Goal: Task Accomplishment & Management: Manage account settings

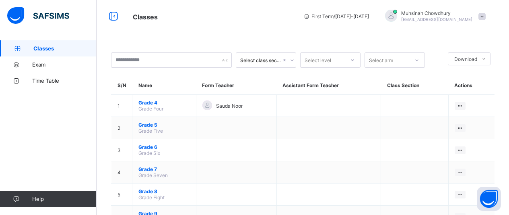
scroll to position [48, 0]
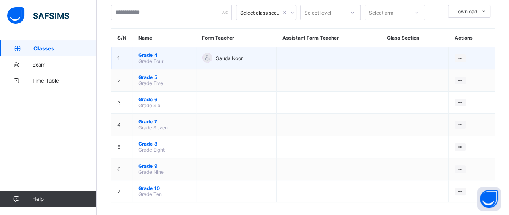
click at [146, 58] on span "Grade Four" at bounding box center [151, 61] width 25 height 6
click at [147, 53] on span "Grade 4" at bounding box center [165, 55] width 52 height 6
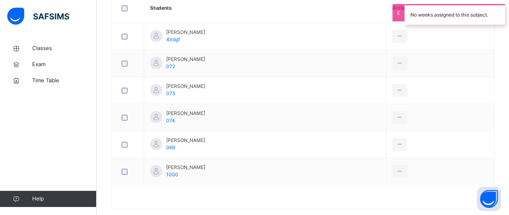
scroll to position [254, 0]
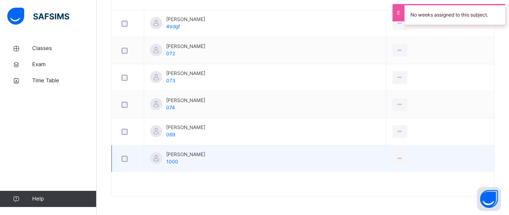
click at [174, 155] on span "[PERSON_NAME]" at bounding box center [185, 154] width 39 height 7
click at [168, 161] on span "1000" at bounding box center [172, 161] width 12 height 6
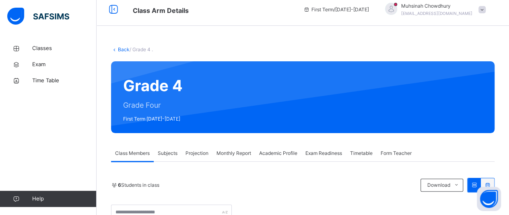
scroll to position [4, 0]
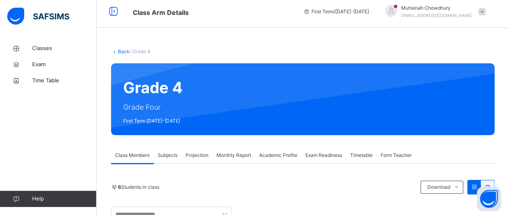
click at [160, 157] on span "Subjects" at bounding box center [168, 154] width 20 height 7
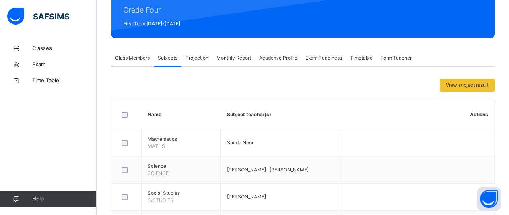
scroll to position [101, 0]
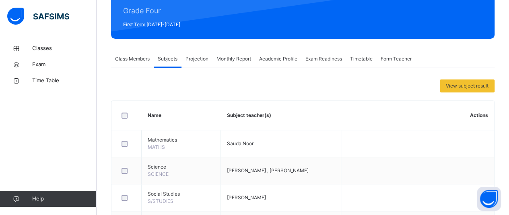
click at [202, 58] on span "Projection" at bounding box center [197, 58] width 23 height 7
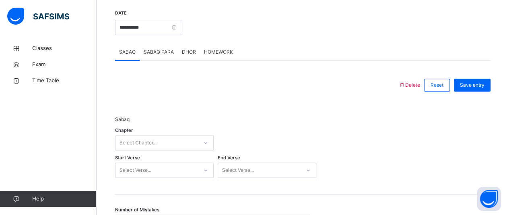
scroll to position [311, 0]
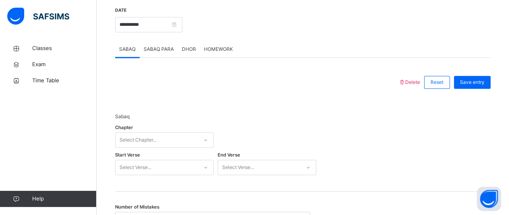
click at [173, 135] on div "Select Chapter..." at bounding box center [164, 139] width 99 height 15
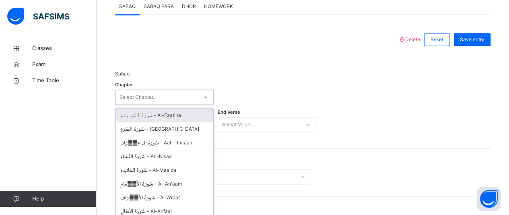
click at [173, 135] on div "سُورَةُ ٱلْفَاتِحَةِ - Al-Faatiha سُورَةُ البَقَرَةِ - Al-Baqara سُورَةُ آلِ ع…" at bounding box center [165, 168] width 98 height 121
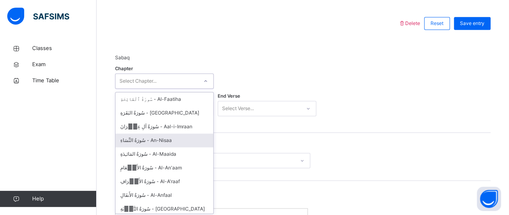
scroll to position [371, 0]
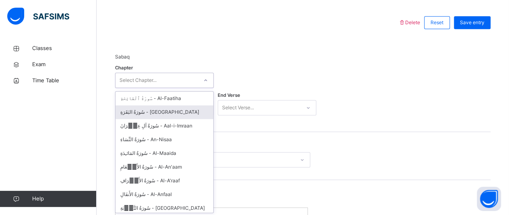
click at [168, 115] on div "سُورَةُ البَقَرَةِ - [GEOGRAPHIC_DATA]" at bounding box center [165, 112] width 98 height 14
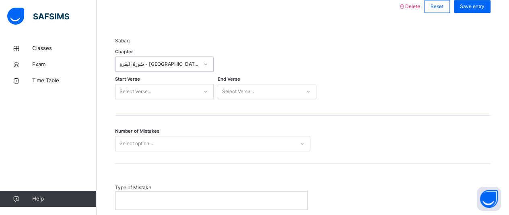
click at [150, 99] on div "Select Verse..." at bounding box center [164, 91] width 99 height 15
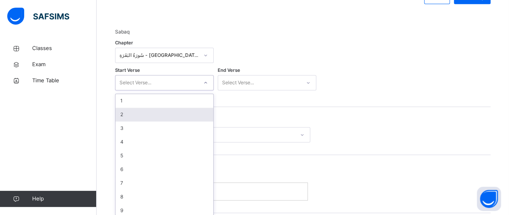
scroll to position [398, 0]
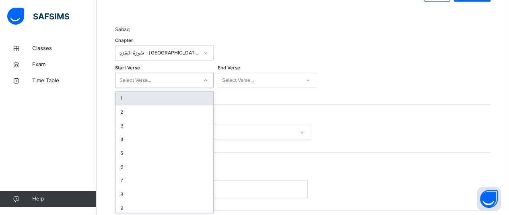
click at [151, 91] on div "1" at bounding box center [165, 98] width 98 height 14
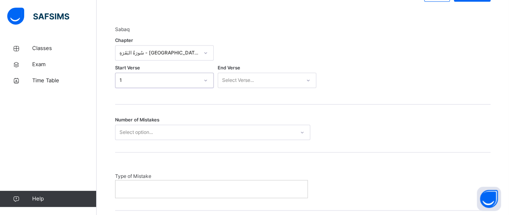
click at [249, 75] on div "Select Verse..." at bounding box center [238, 79] width 32 height 15
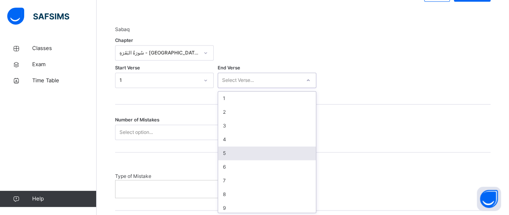
click at [244, 148] on div "5" at bounding box center [267, 153] width 98 height 14
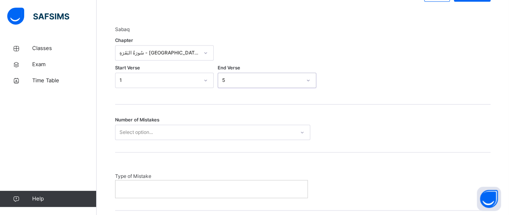
click at [181, 131] on div "Select option..." at bounding box center [205, 132] width 179 height 12
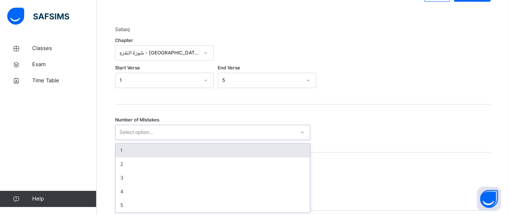
click at [172, 148] on div "1" at bounding box center [213, 150] width 195 height 14
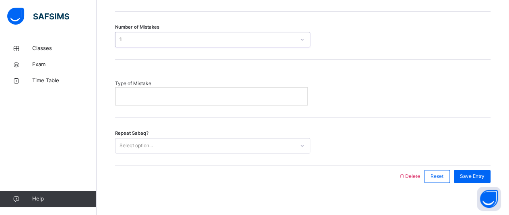
scroll to position [494, 0]
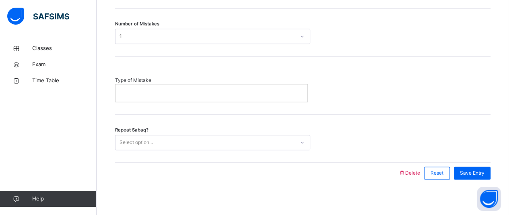
click at [194, 93] on p at bounding box center [212, 92] width 180 height 7
click at [188, 137] on div "Select option..." at bounding box center [205, 142] width 179 height 12
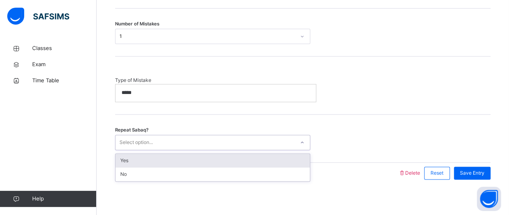
click at [184, 159] on div "Yes" at bounding box center [213, 160] width 195 height 14
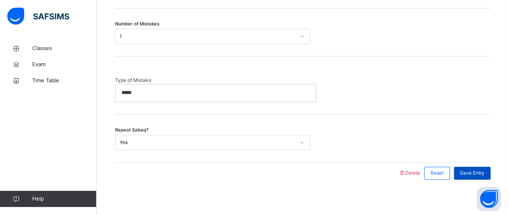
click at [470, 169] on span "Save Entry" at bounding box center [472, 172] width 25 height 7
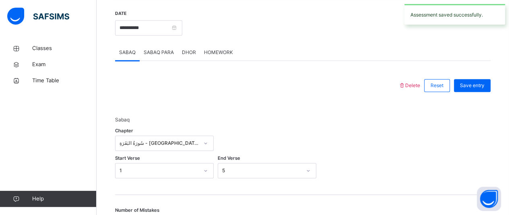
scroll to position [307, 0]
click at [159, 54] on span "SABAQ PARA" at bounding box center [159, 53] width 30 height 7
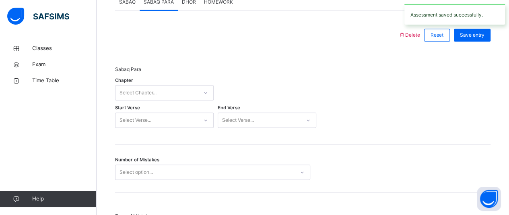
click at [179, 100] on div "Select Chapter..." at bounding box center [164, 92] width 99 height 15
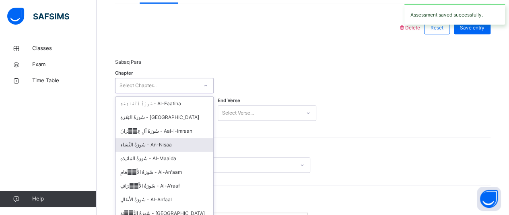
scroll to position [371, 0]
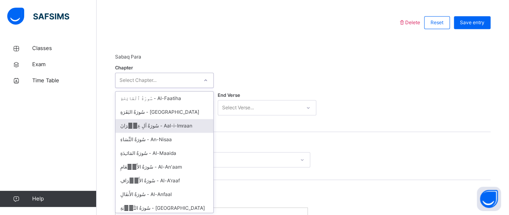
click at [171, 124] on div "سُورَةُ آلِ عِمۡرَانَ - Aal-i-[PERSON_NAME]" at bounding box center [165, 126] width 98 height 14
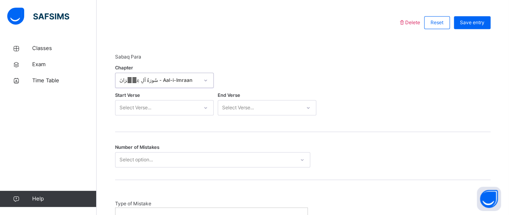
click at [162, 110] on div "Select Verse..." at bounding box center [164, 107] width 99 height 15
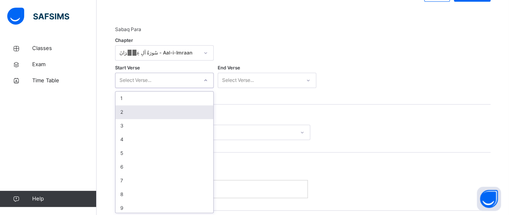
scroll to position [398, 0]
click at [163, 111] on div "2" at bounding box center [165, 112] width 98 height 14
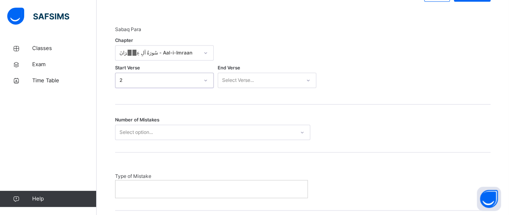
click at [255, 82] on div "Select Verse..." at bounding box center [259, 80] width 83 height 12
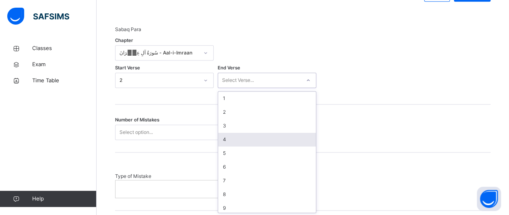
click at [244, 140] on div "4" at bounding box center [267, 140] width 98 height 14
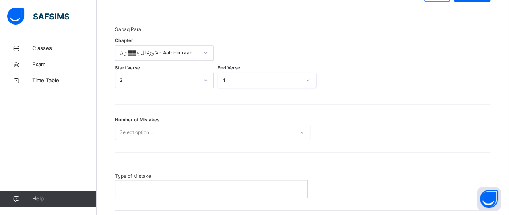
click at [187, 133] on div "Select option..." at bounding box center [205, 132] width 179 height 12
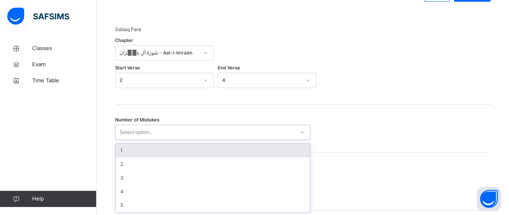
click at [184, 143] on div "1" at bounding box center [213, 150] width 195 height 14
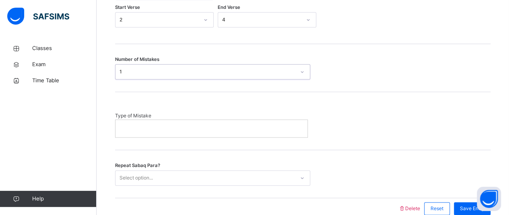
scroll to position [460, 0]
click at [180, 125] on p at bounding box center [212, 126] width 180 height 7
click at [194, 178] on div "Select option..." at bounding box center [205, 176] width 179 height 12
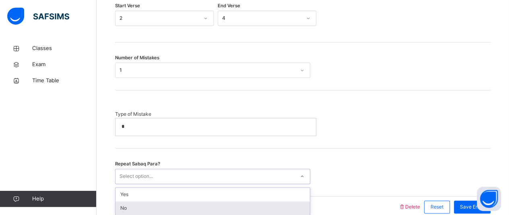
click at [177, 207] on div "No" at bounding box center [213, 208] width 195 height 14
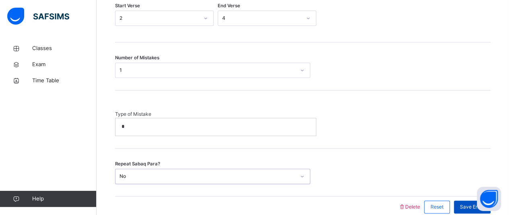
click at [468, 203] on span "Save Entry" at bounding box center [472, 206] width 25 height 7
click at [465, 205] on div "Save Entry" at bounding box center [472, 206] width 37 height 13
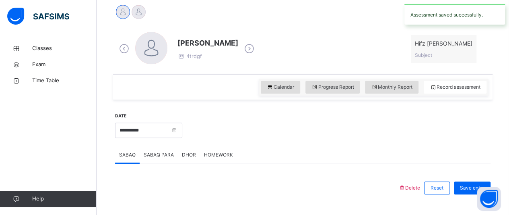
scroll to position [204, 0]
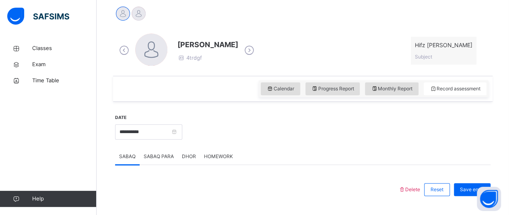
click at [242, 51] on icon at bounding box center [249, 50] width 14 height 12
click at [123, 51] on icon at bounding box center [124, 50] width 14 height 12
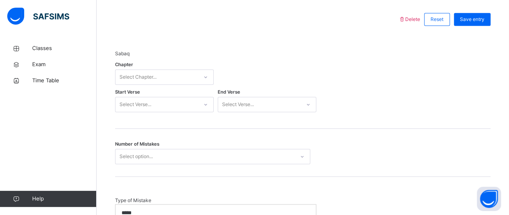
scroll to position [390, 0]
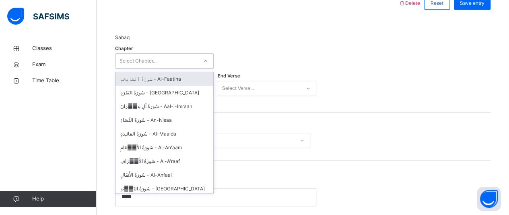
click at [184, 56] on div "Select Chapter..." at bounding box center [157, 61] width 83 height 12
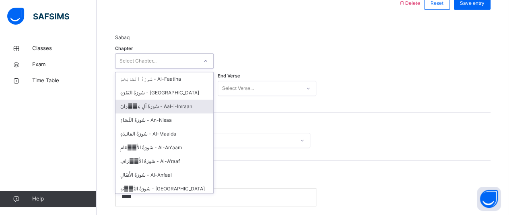
click at [160, 108] on div "سُورَةُ آلِ عِمۡرَانَ - Aal-i-[PERSON_NAME]" at bounding box center [165, 106] width 98 height 14
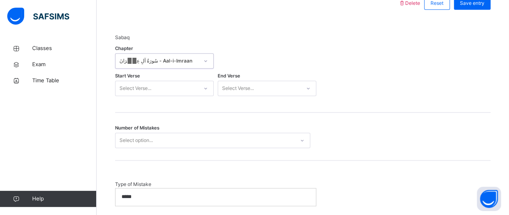
click at [174, 84] on div "Select Verse..." at bounding box center [157, 88] width 83 height 12
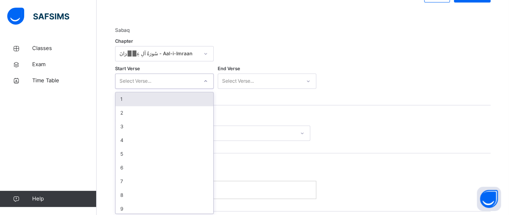
scroll to position [398, 0]
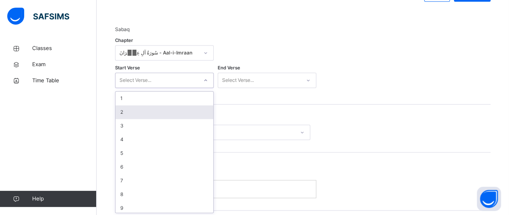
click at [167, 115] on div "2" at bounding box center [165, 112] width 98 height 14
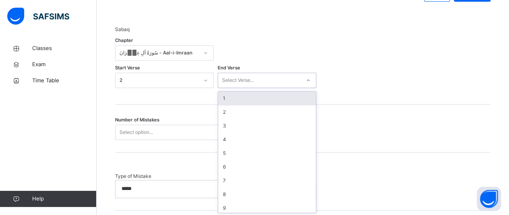
click at [257, 86] on div "Select Verse..." at bounding box center [267, 79] width 99 height 15
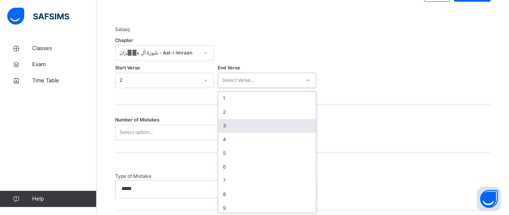
click at [236, 129] on div "3" at bounding box center [267, 126] width 98 height 14
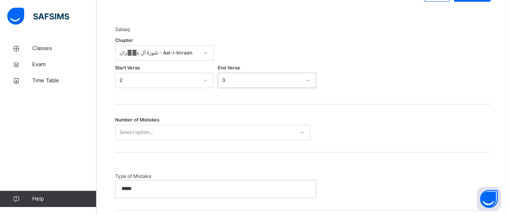
click at [186, 133] on div "Select option..." at bounding box center [205, 132] width 179 height 12
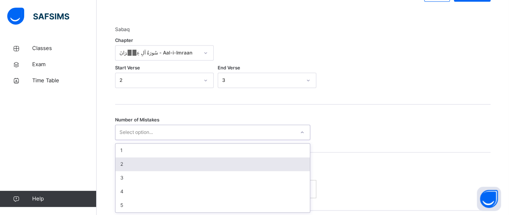
click at [156, 168] on div "2" at bounding box center [213, 164] width 195 height 14
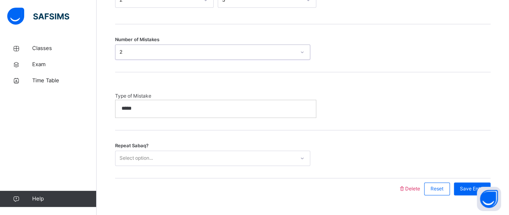
scroll to position [478, 0]
click at [472, 185] on span "Save Entry" at bounding box center [472, 187] width 25 height 7
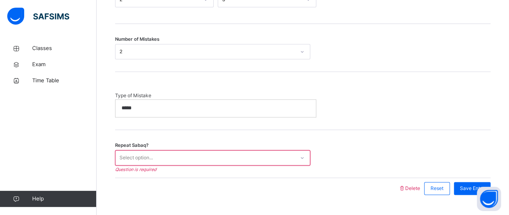
click at [266, 158] on div "Select option..." at bounding box center [205, 157] width 179 height 12
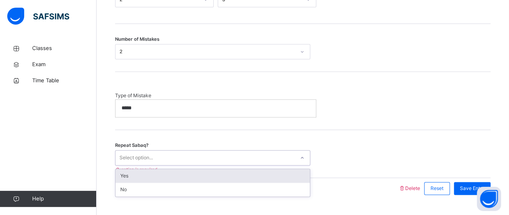
click at [251, 169] on div "Yes" at bounding box center [213, 176] width 195 height 14
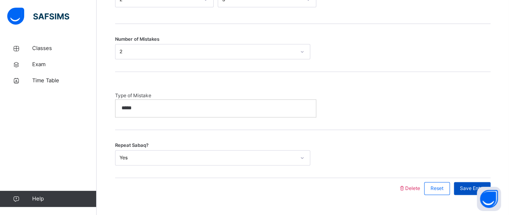
click at [471, 186] on span "Save Entry" at bounding box center [472, 187] width 25 height 7
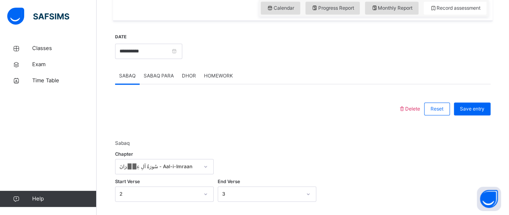
scroll to position [284, 0]
click at [163, 77] on span "SABAQ PARA" at bounding box center [159, 75] width 30 height 7
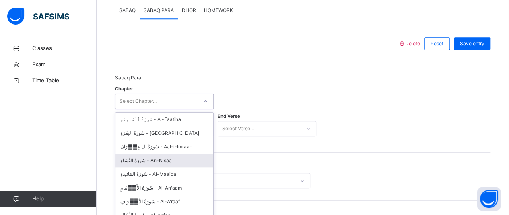
click at [139, 109] on div "option سُورَةُ النِّسَاءِ - An-Nisaa focused, 4 of 114. 114 results available. …" at bounding box center [164, 100] width 99 height 15
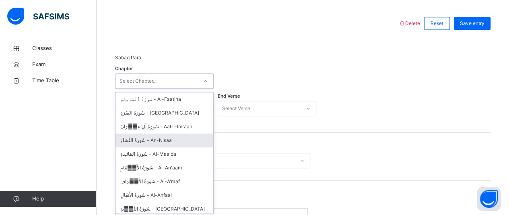
scroll to position [371, 0]
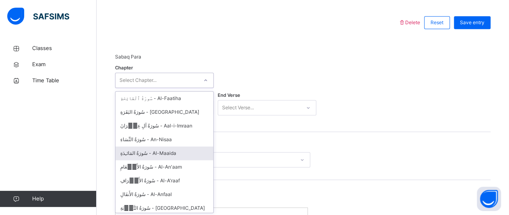
click at [150, 155] on div "سُورَةُ المَائـِدَةِ - Al-Maaida" at bounding box center [165, 153] width 98 height 14
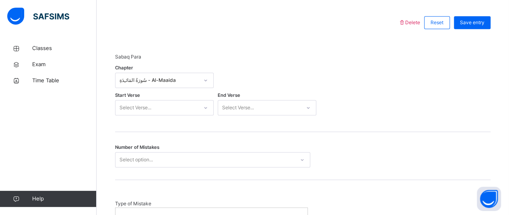
click at [154, 115] on div "Start Verse Select Verse..." at bounding box center [164, 107] width 99 height 23
click at [158, 103] on div "Select Verse..." at bounding box center [164, 107] width 99 height 15
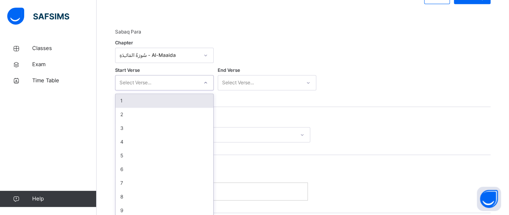
scroll to position [398, 0]
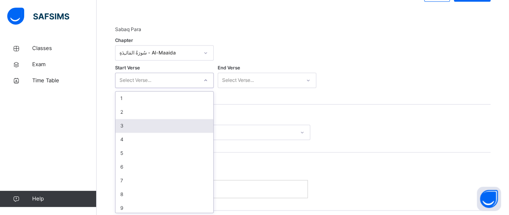
click at [149, 130] on div "3" at bounding box center [165, 126] width 98 height 14
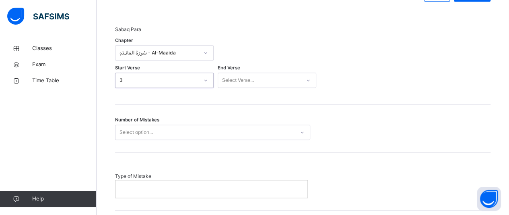
click at [252, 72] on div "Select Verse..." at bounding box center [267, 79] width 99 height 15
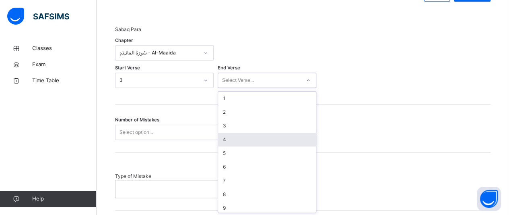
click at [241, 139] on div "4" at bounding box center [267, 140] width 98 height 14
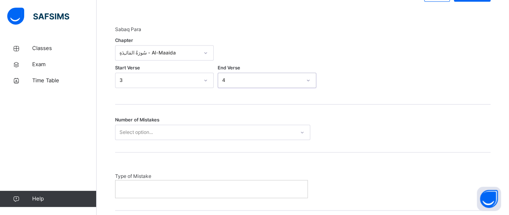
click at [222, 134] on div "Select option..." at bounding box center [205, 132] width 179 height 12
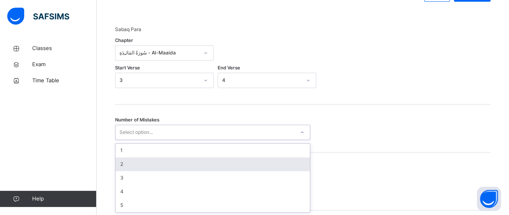
click at [192, 163] on div "2" at bounding box center [213, 164] width 195 height 14
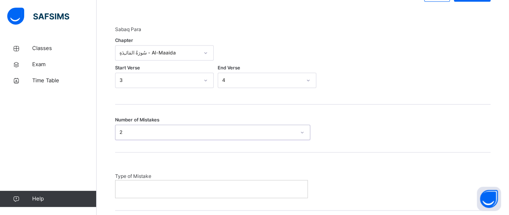
click at [176, 181] on div at bounding box center [212, 188] width 192 height 17
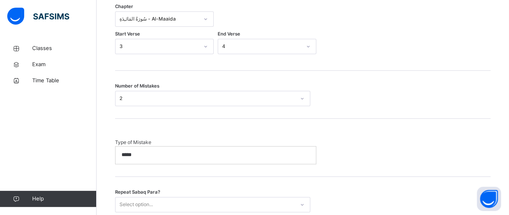
scroll to position [497, 0]
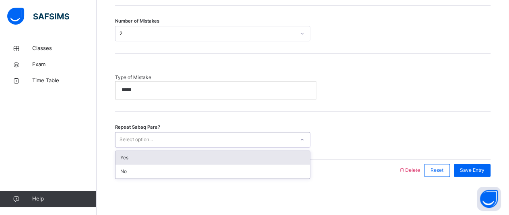
click at [281, 145] on div "Select option..." at bounding box center [212, 139] width 195 height 15
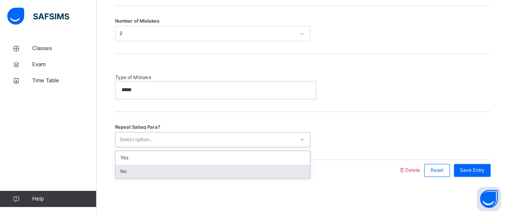
click at [246, 171] on div "No" at bounding box center [213, 171] width 195 height 14
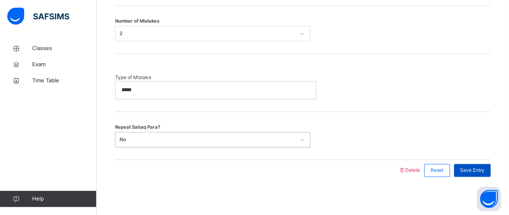
click at [486, 164] on div "Save Entry" at bounding box center [472, 170] width 37 height 13
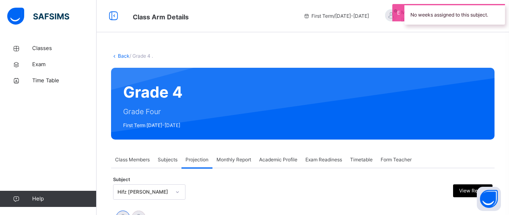
scroll to position [61, 0]
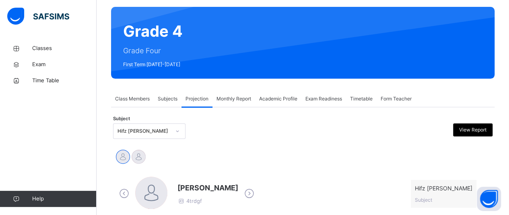
click at [191, 101] on span "Projection" at bounding box center [197, 98] width 23 height 7
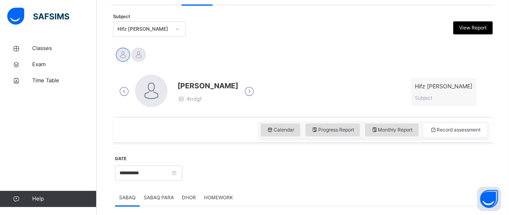
scroll to position [162, 0]
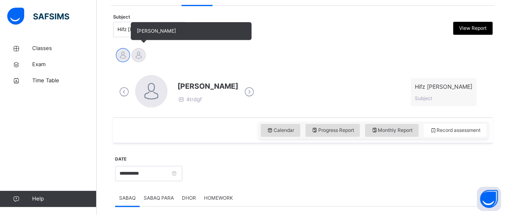
click at [140, 57] on div at bounding box center [139, 55] width 14 height 14
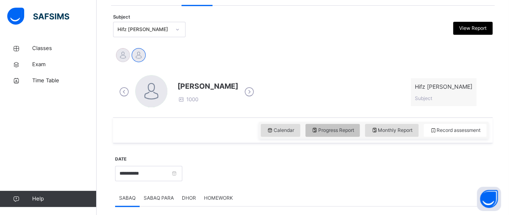
click at [337, 124] on div "Progress Report" at bounding box center [333, 130] width 55 height 13
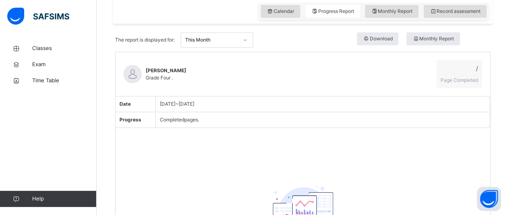
scroll to position [277, 0]
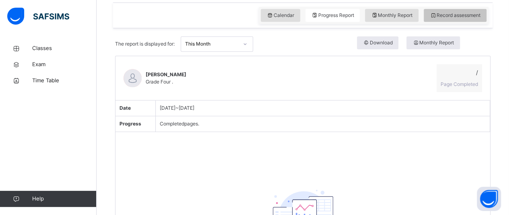
click at [455, 16] on span "Record assessment" at bounding box center [455, 15] width 51 height 7
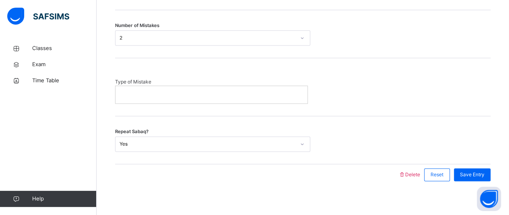
scroll to position [497, 0]
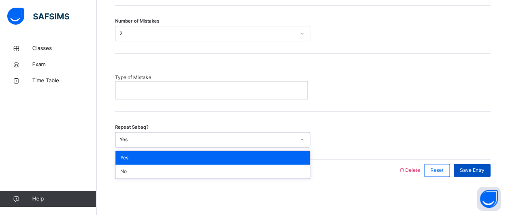
click at [479, 166] on span "Save Entry" at bounding box center [472, 169] width 25 height 7
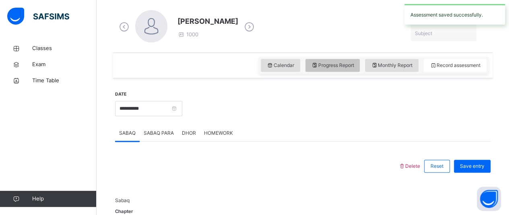
click at [327, 66] on span "Progress Report" at bounding box center [333, 65] width 43 height 7
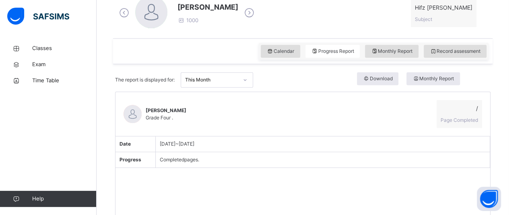
scroll to position [239, 0]
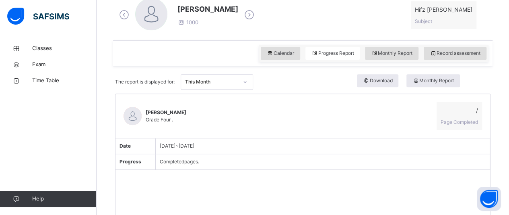
click at [256, 22] on div "[PERSON_NAME] 1000 Hifz Jeem Subject" at bounding box center [303, 15] width 372 height 34
